Goal: Find specific page/section: Find specific page/section

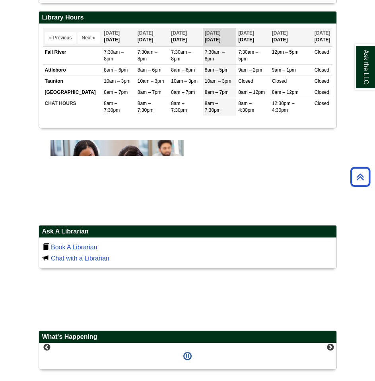
scroll to position [318, 0]
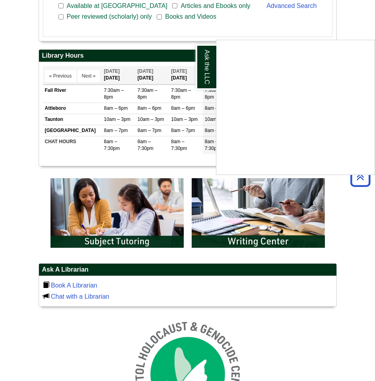
click at [138, 197] on div "Ask the LLC" at bounding box center [187, 190] width 375 height 381
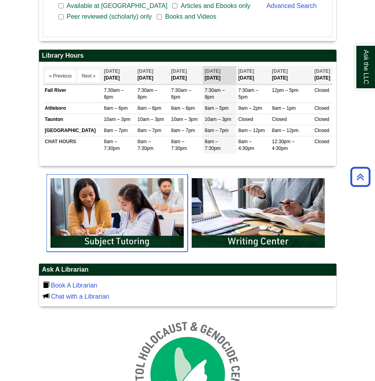
click at [119, 199] on img "slideshow" at bounding box center [117, 213] width 141 height 78
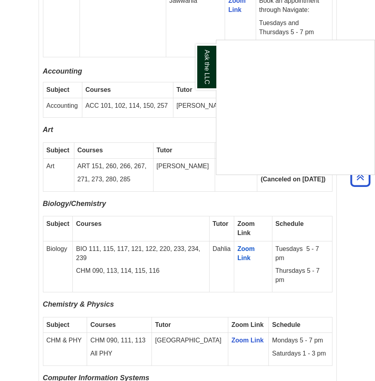
scroll to position [1233, 0]
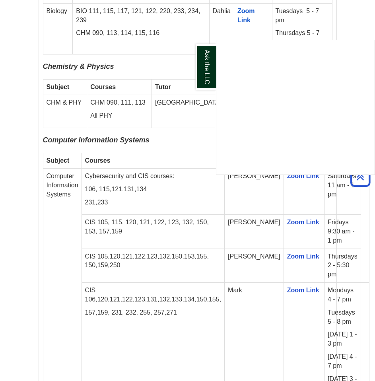
click at [129, 121] on div "Ask the LLC" at bounding box center [187, 190] width 375 height 381
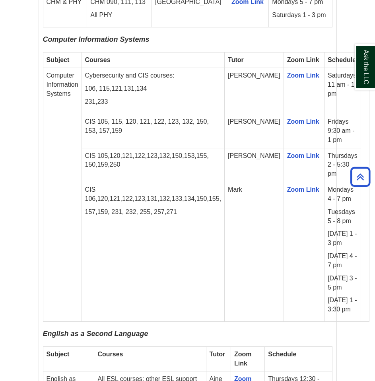
scroll to position [1353, 0]
